Goal: Information Seeking & Learning: Learn about a topic

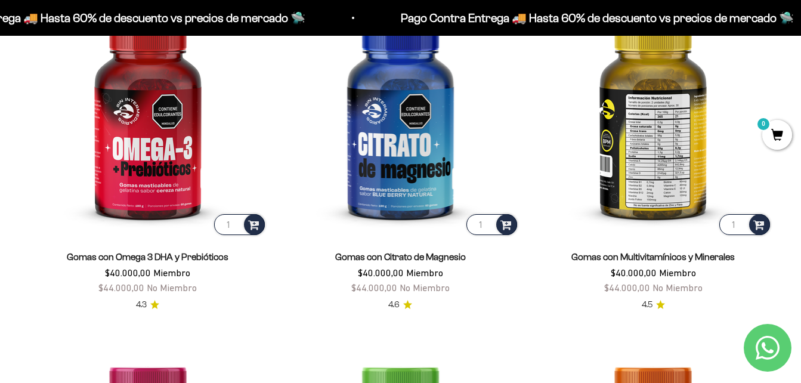
scroll to position [1550, 0]
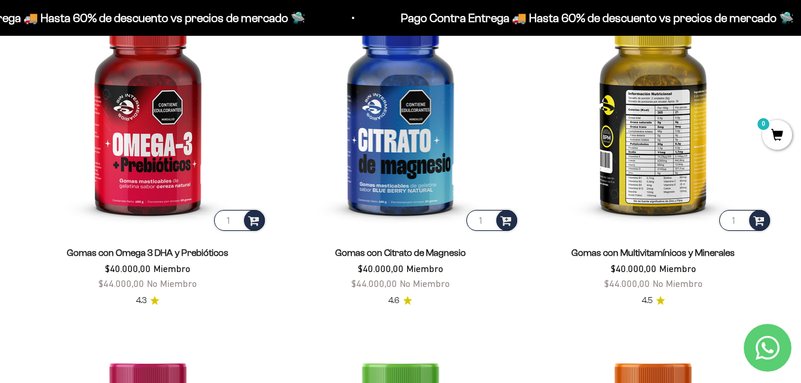
click at [672, 160] on img at bounding box center [653, 114] width 239 height 239
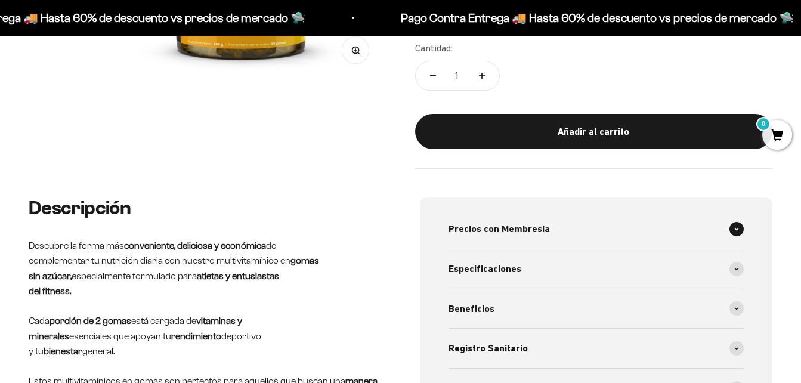
scroll to position [417, 0]
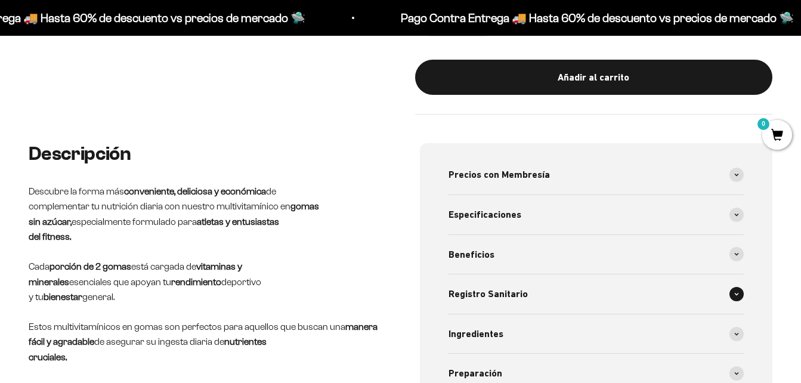
click at [566, 296] on div "Registro Sanitario" at bounding box center [596, 293] width 296 height 39
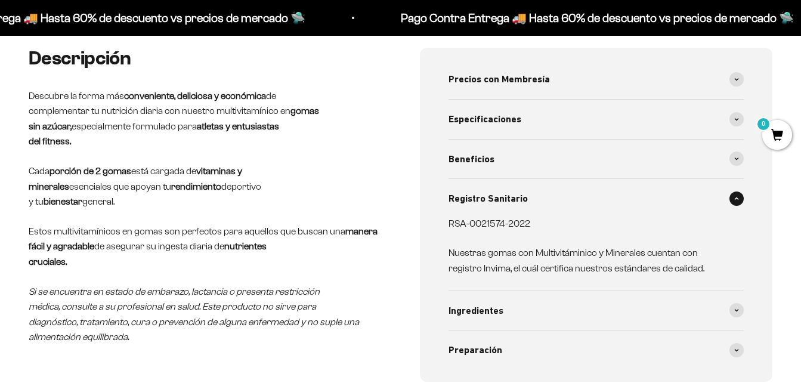
scroll to position [537, 0]
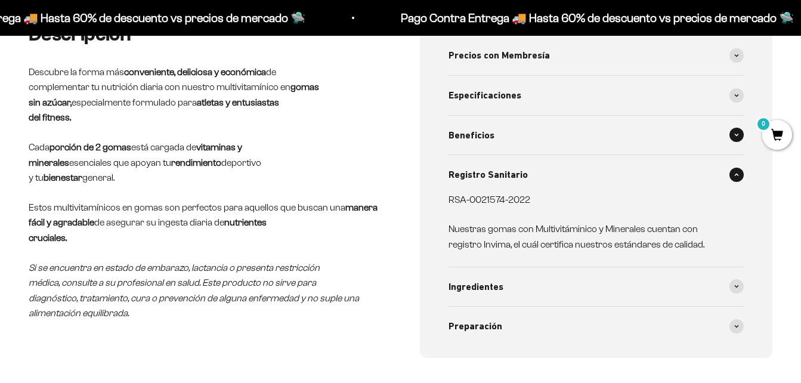
click at [501, 137] on div "Beneficios" at bounding box center [596, 135] width 296 height 39
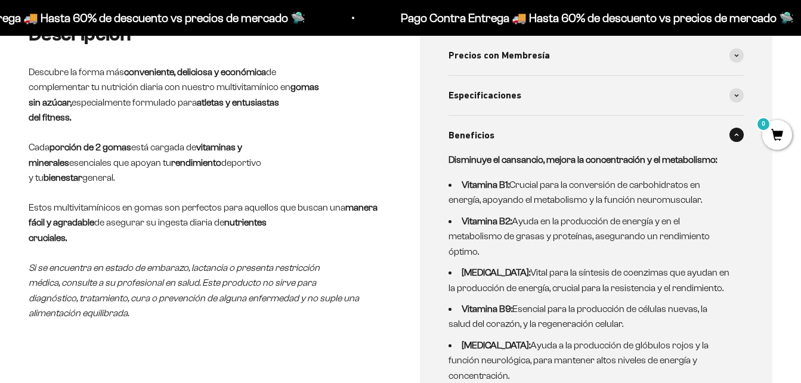
scroll to position [60, 0]
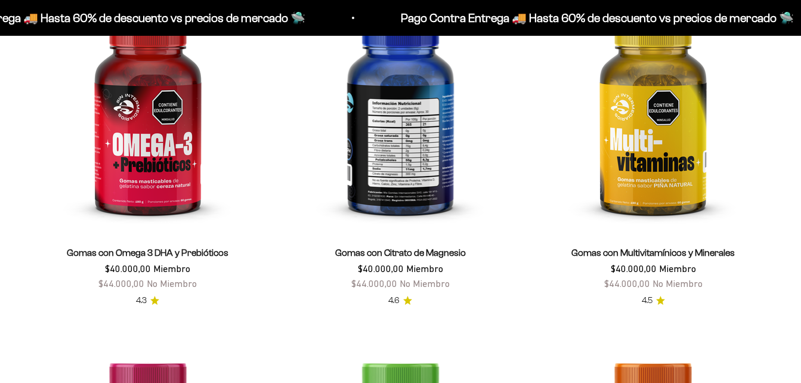
scroll to position [1550, 0]
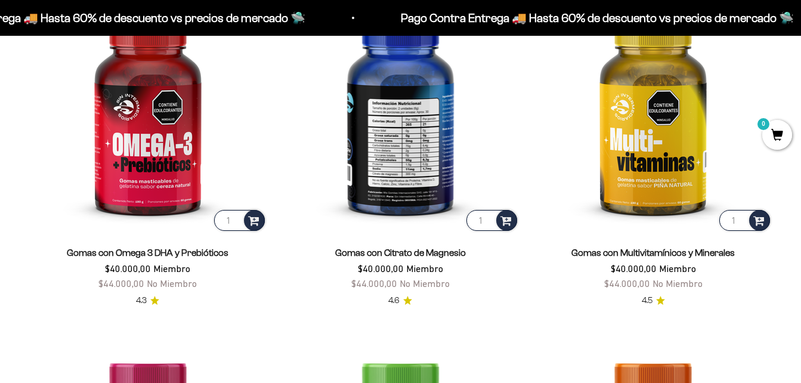
click at [413, 118] on img at bounding box center [400, 114] width 239 height 239
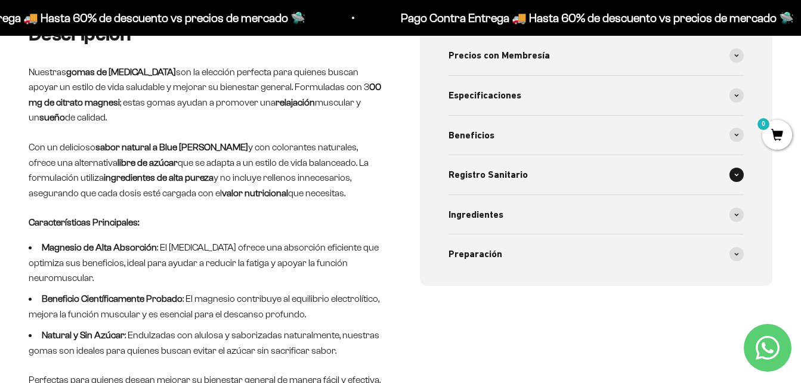
click at [529, 174] on div "Registro Sanitario" at bounding box center [596, 174] width 296 height 39
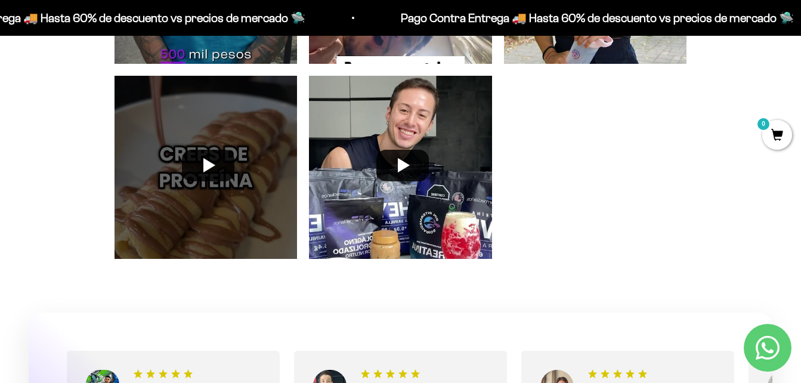
scroll to position [2953, 0]
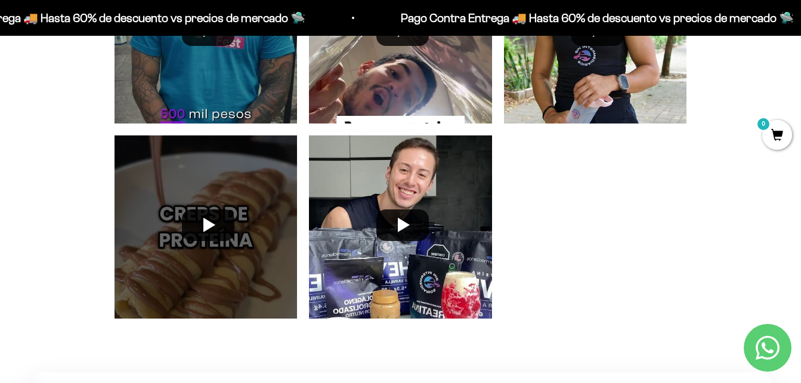
click at [208, 208] on div at bounding box center [206, 226] width 195 height 195
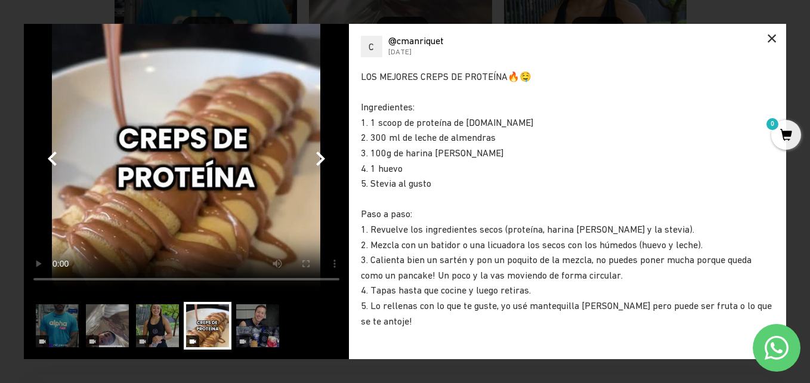
click at [767, 33] on div "×" at bounding box center [771, 38] width 29 height 29
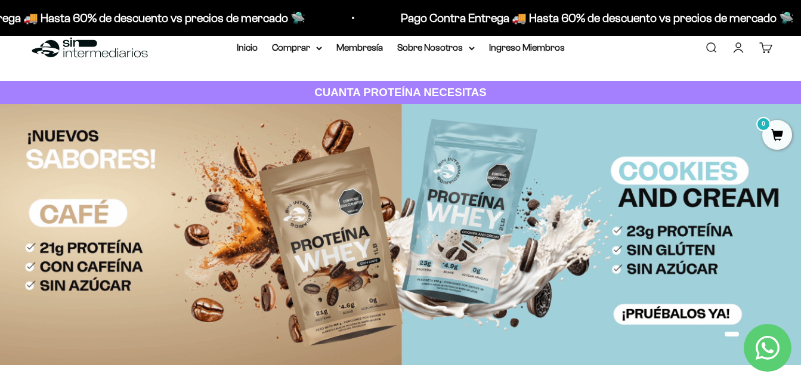
scroll to position [0, 0]
